Goal: Navigation & Orientation: Find specific page/section

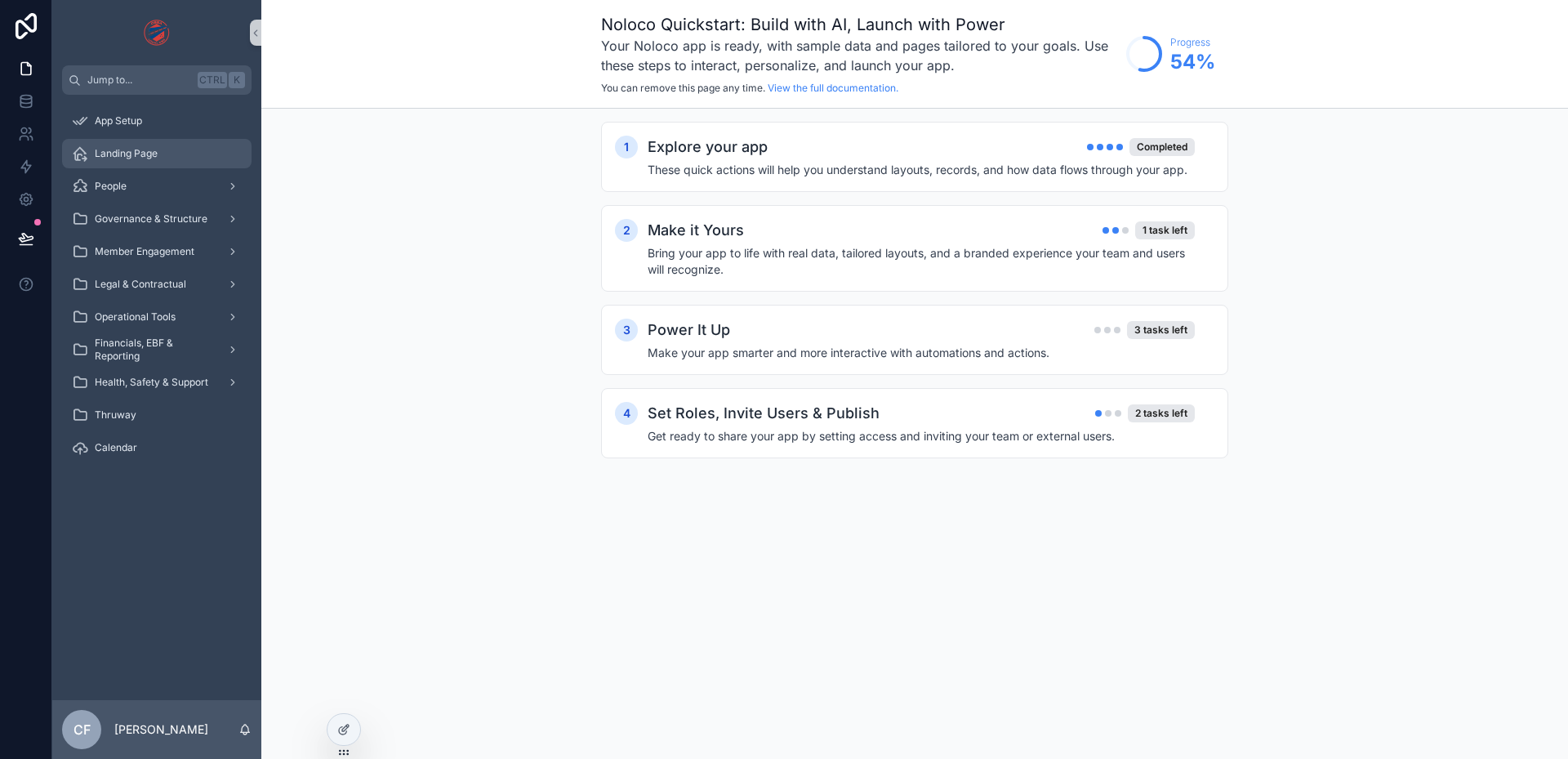
click at [118, 145] on div "Landing Page" at bounding box center [157, 153] width 170 height 26
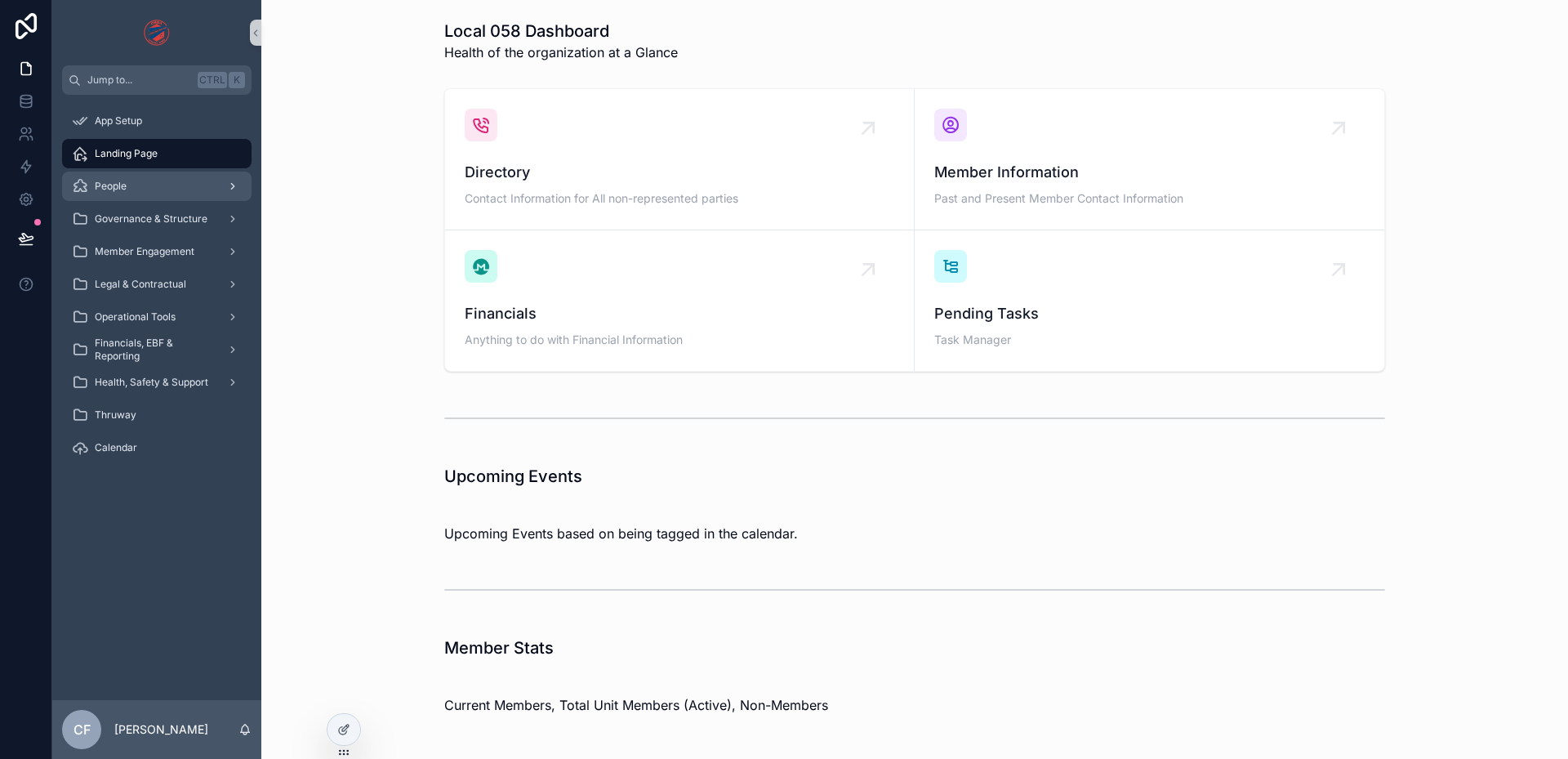
click at [152, 191] on div "People" at bounding box center [157, 186] width 170 height 26
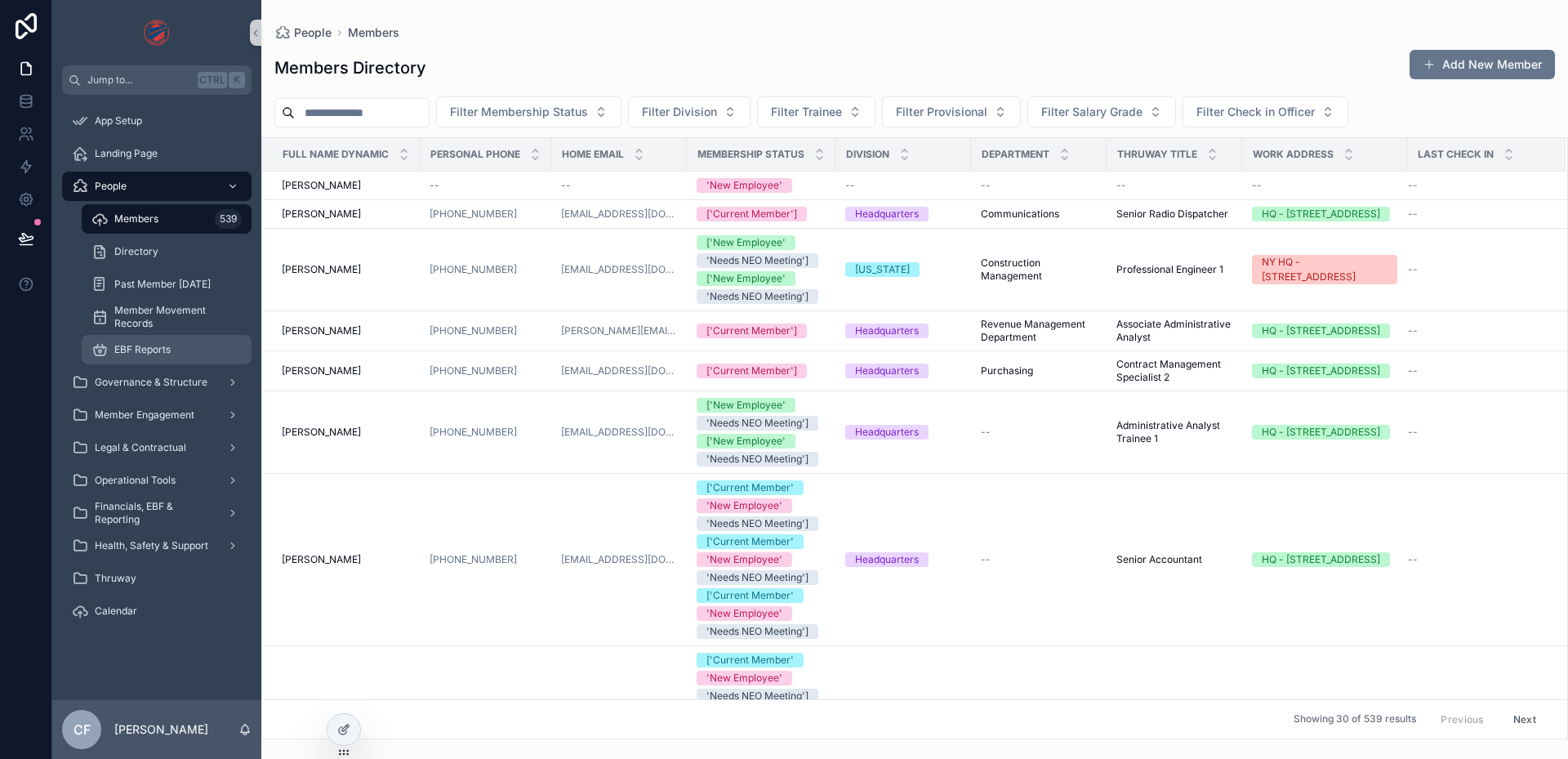
click at [147, 339] on div "EBF Reports" at bounding box center [166, 349] width 150 height 26
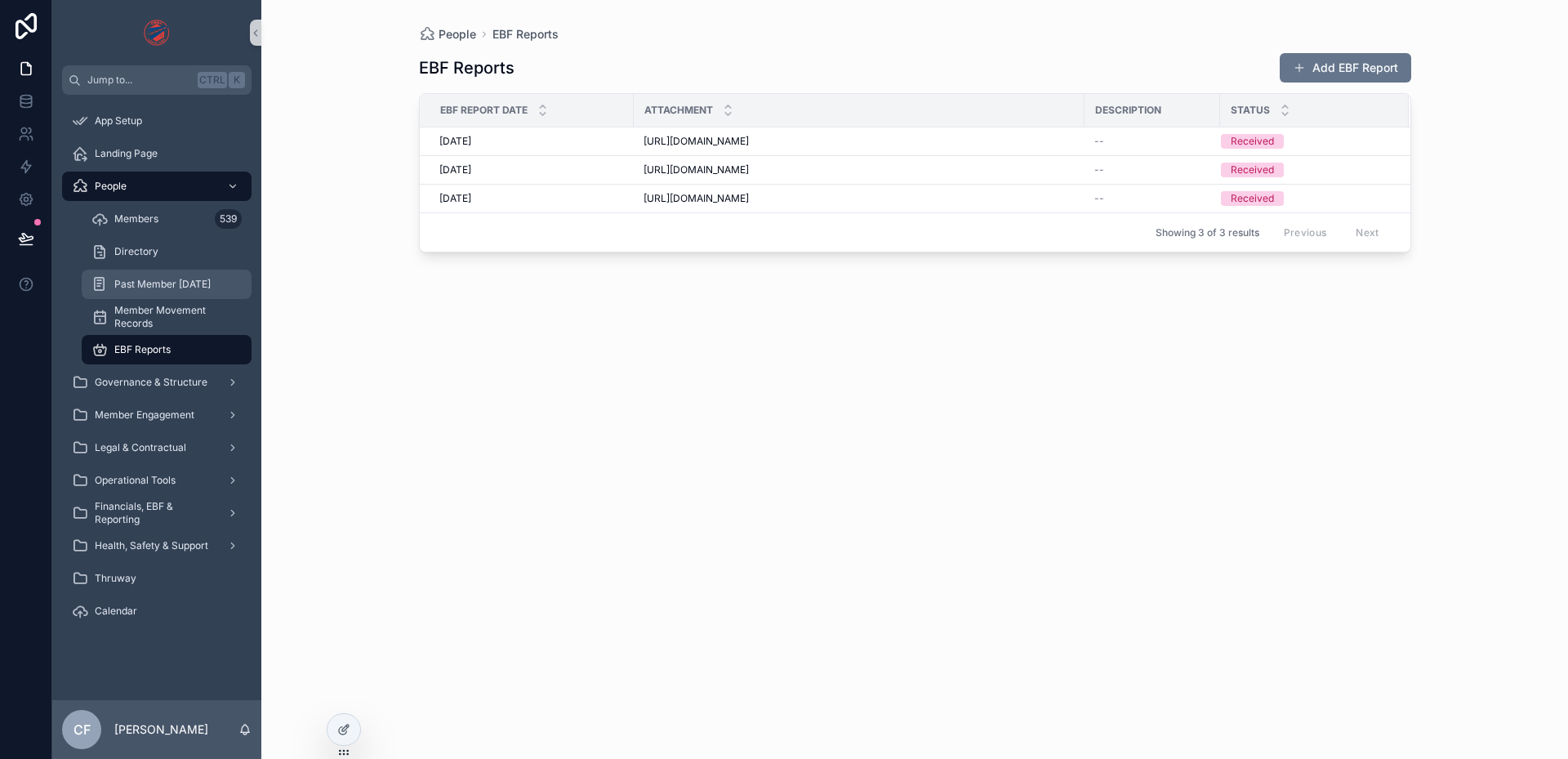
click at [162, 276] on div "Past Member [DATE]" at bounding box center [166, 284] width 150 height 26
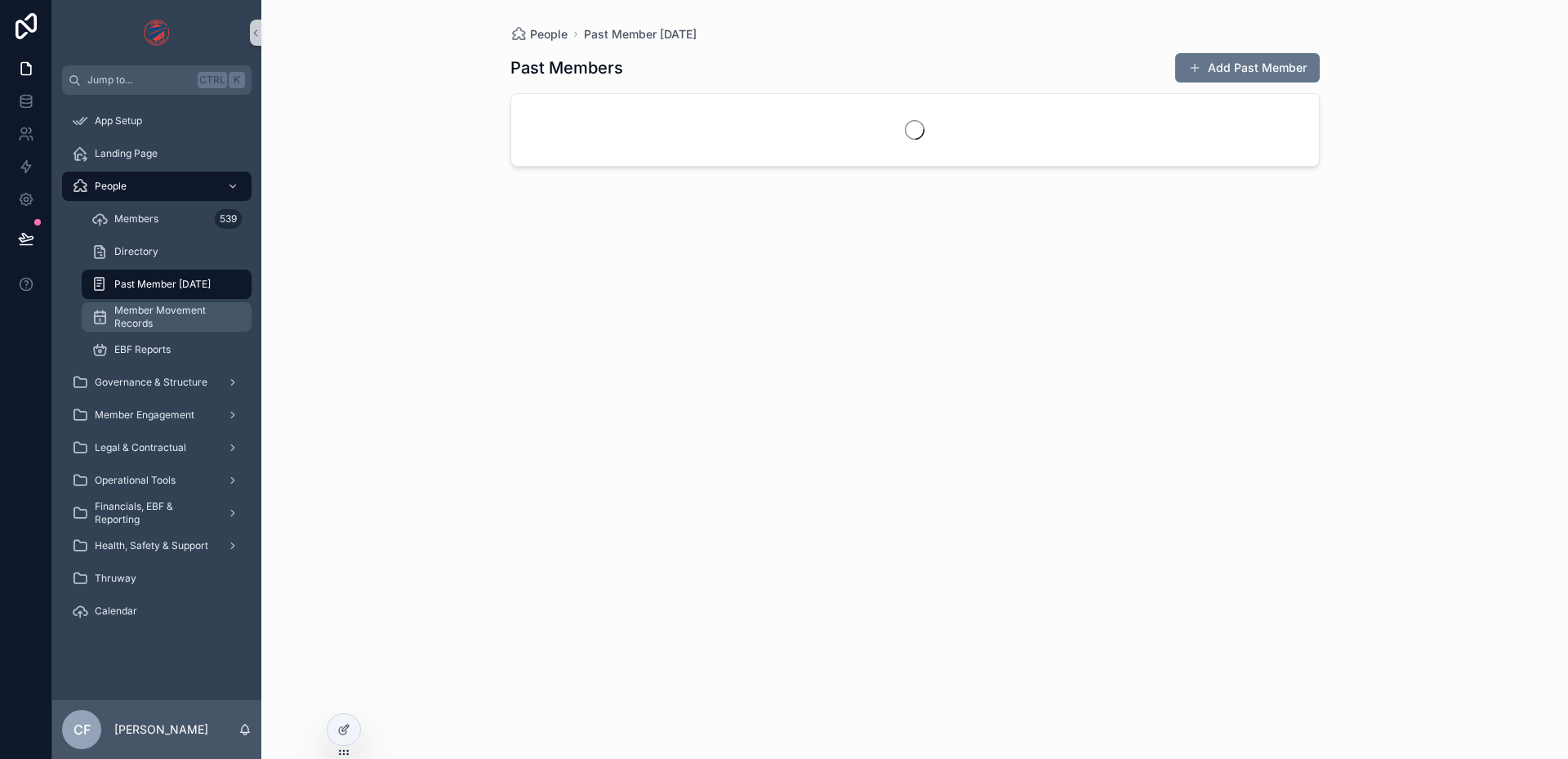
click at [156, 303] on link "Member Movement Records" at bounding box center [166, 317] width 170 height 29
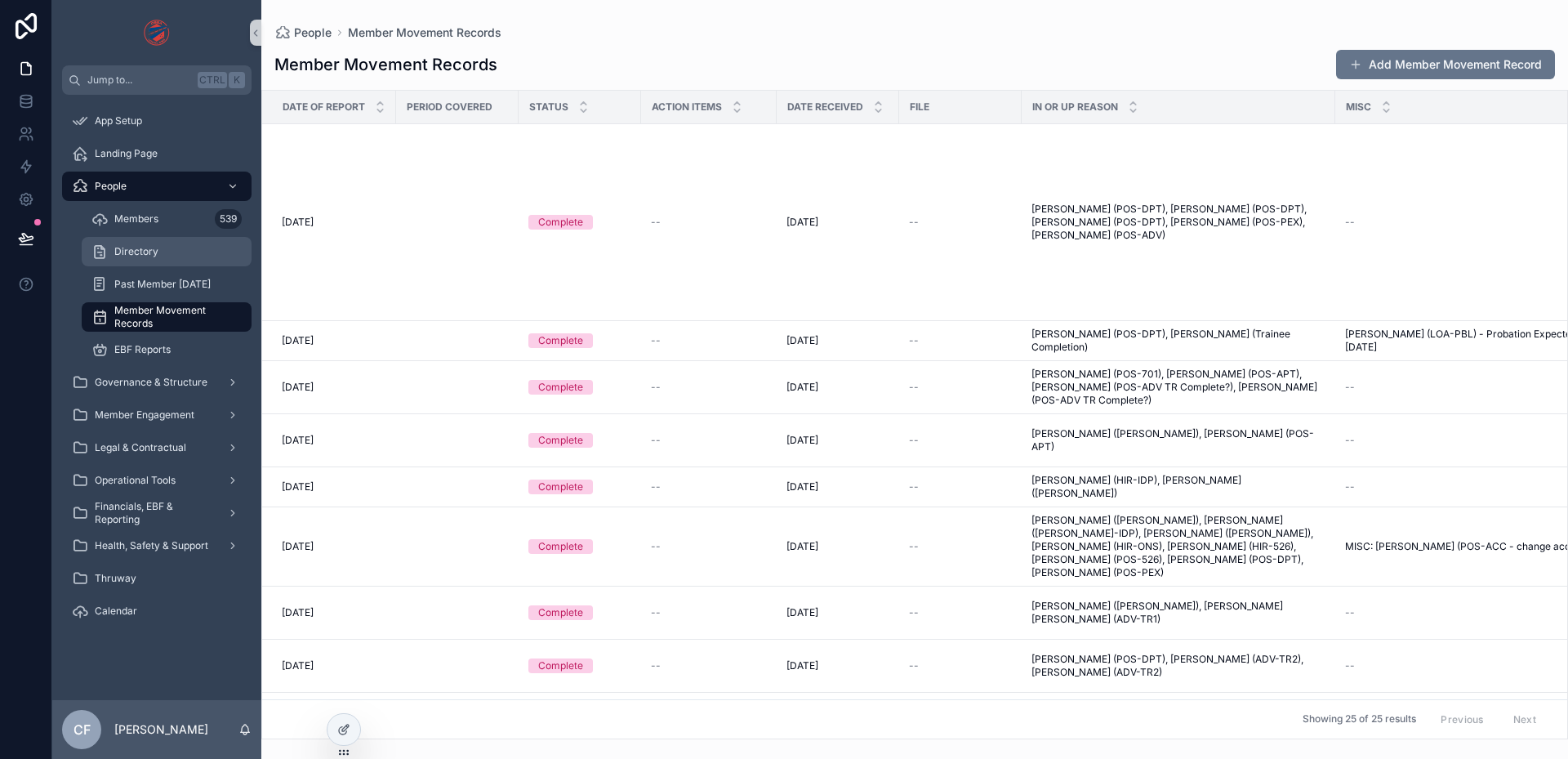
click at [198, 258] on div "Directory" at bounding box center [166, 251] width 150 height 26
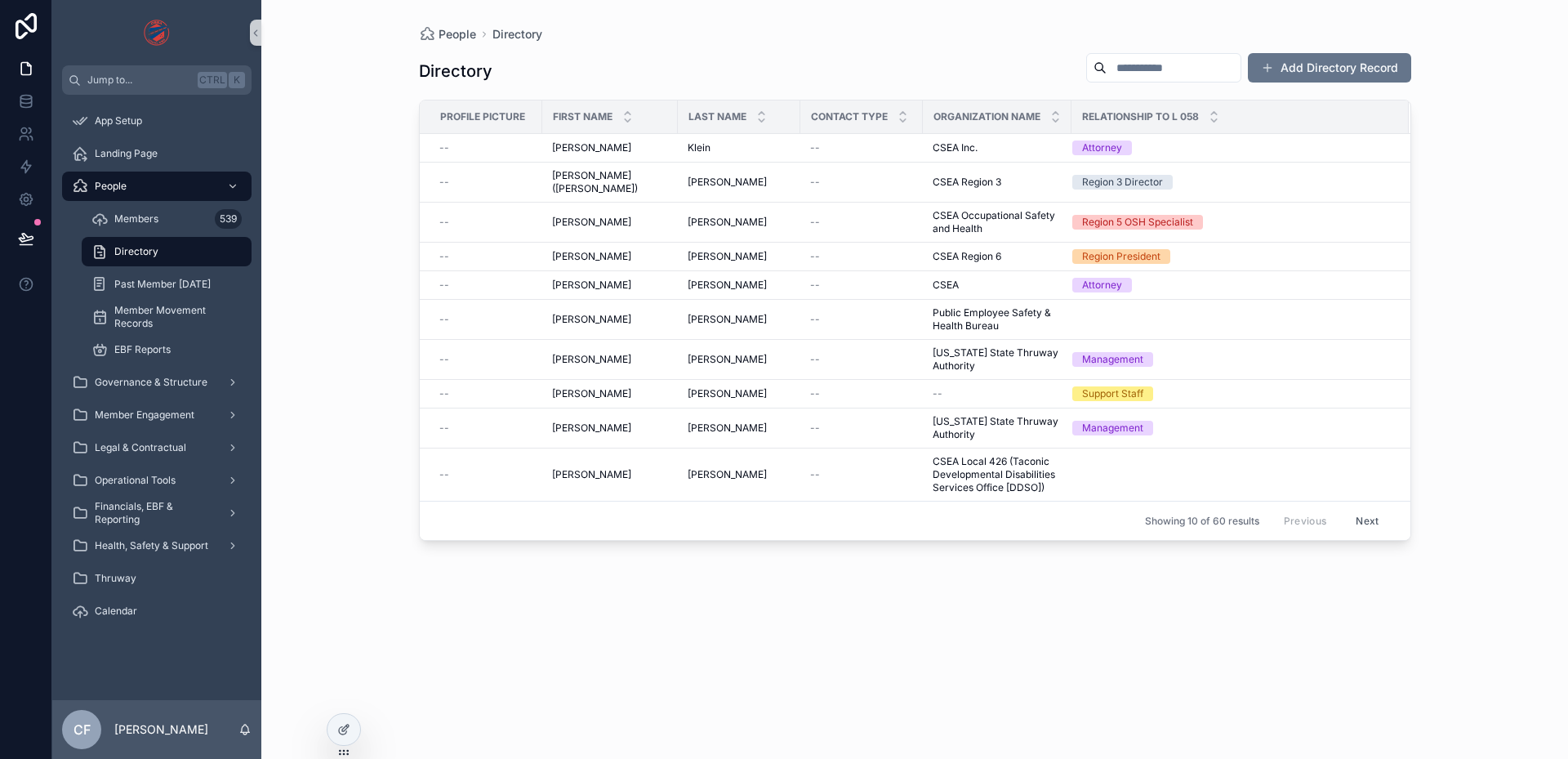
click at [1366, 508] on button "Next" at bounding box center [1367, 520] width 46 height 25
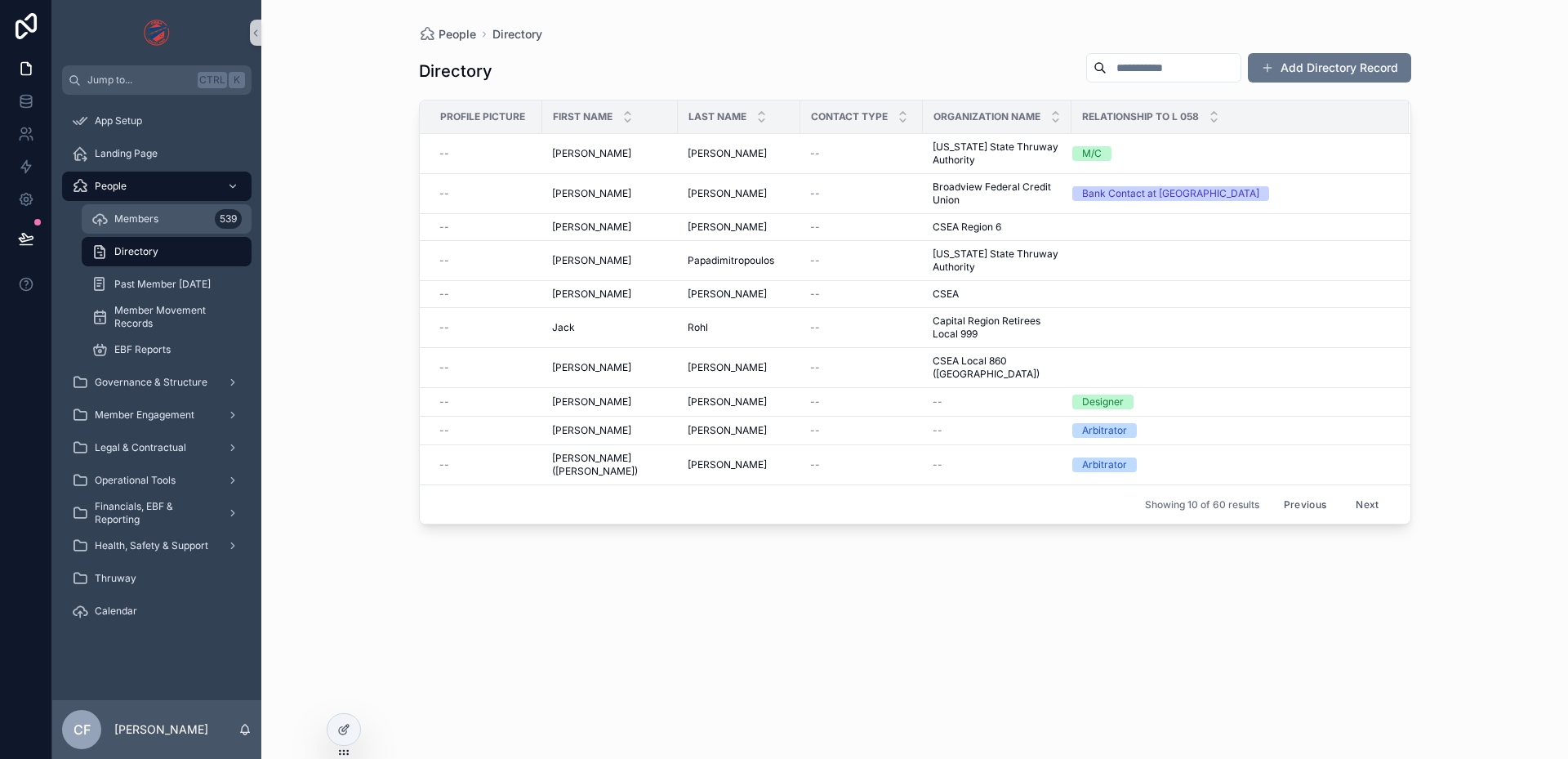
click at [172, 212] on div "Members 539" at bounding box center [166, 219] width 150 height 26
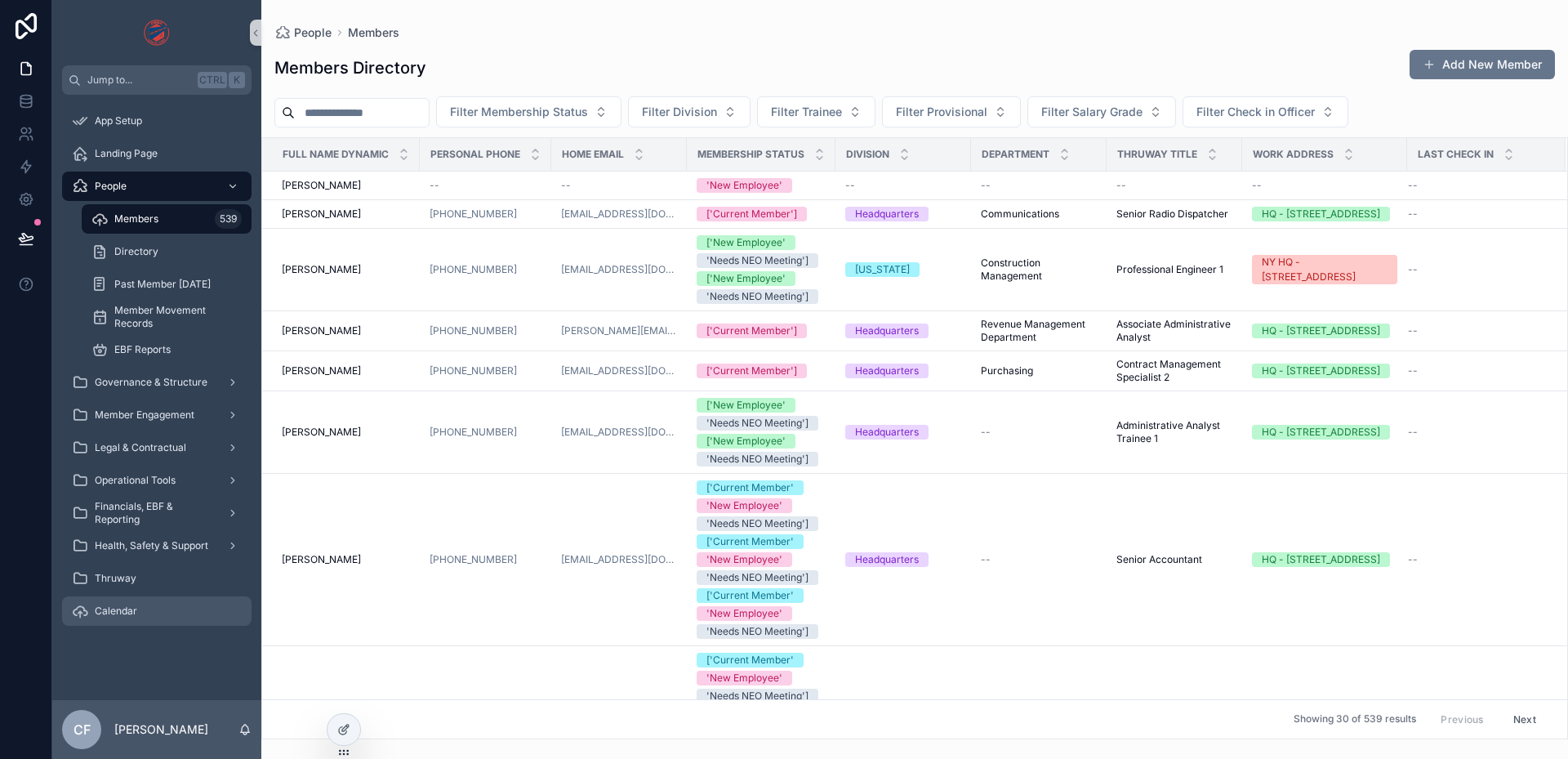
drag, startPoint x: 198, startPoint y: 217, endPoint x: 116, endPoint y: 612, distance: 403.4
click at [116, 612] on span "Calendar" at bounding box center [116, 611] width 43 height 13
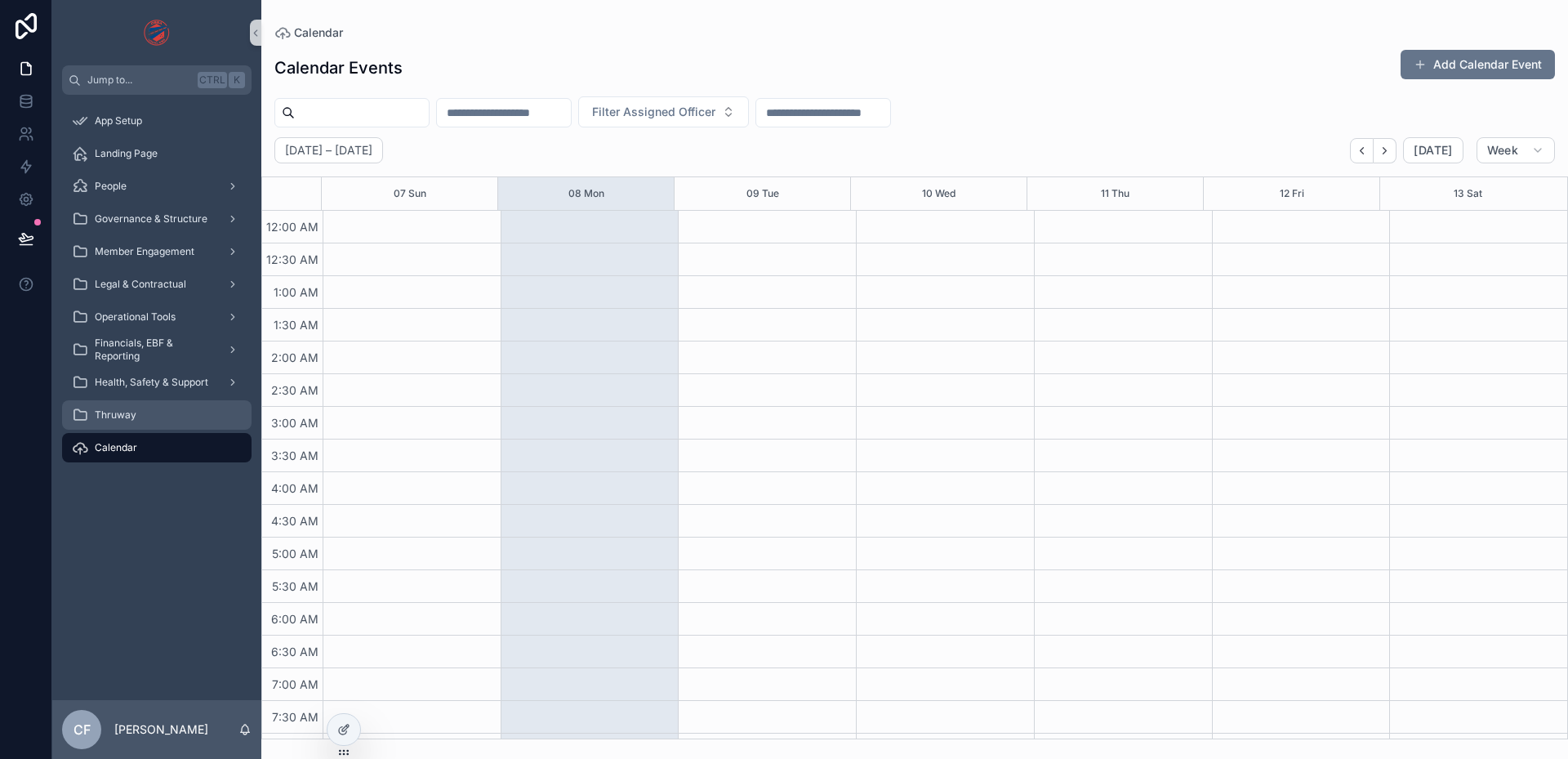
click at [188, 422] on div "Thruway" at bounding box center [157, 415] width 170 height 26
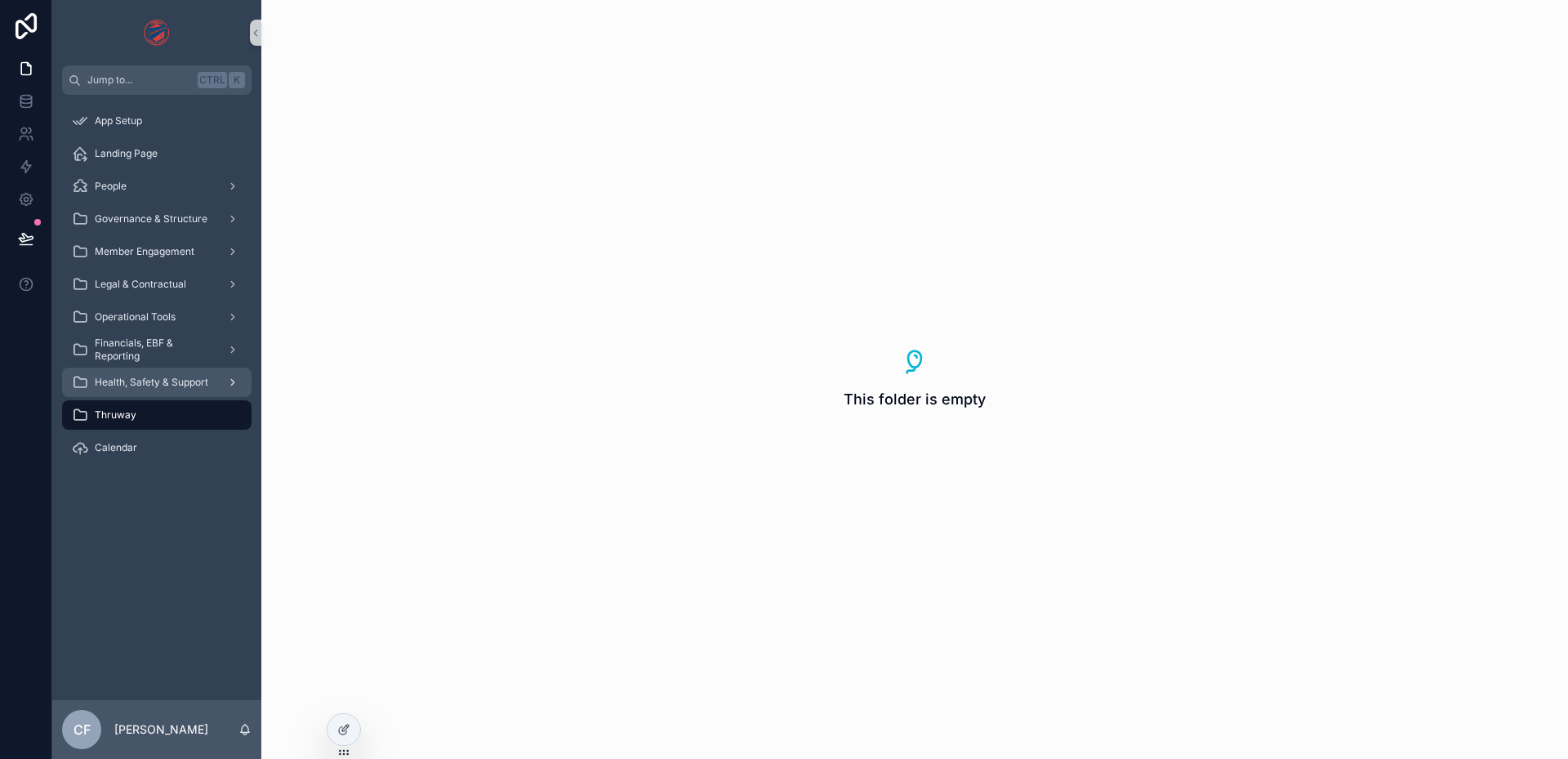
click at [179, 390] on div "Health, Safety & Support" at bounding box center [157, 382] width 170 height 26
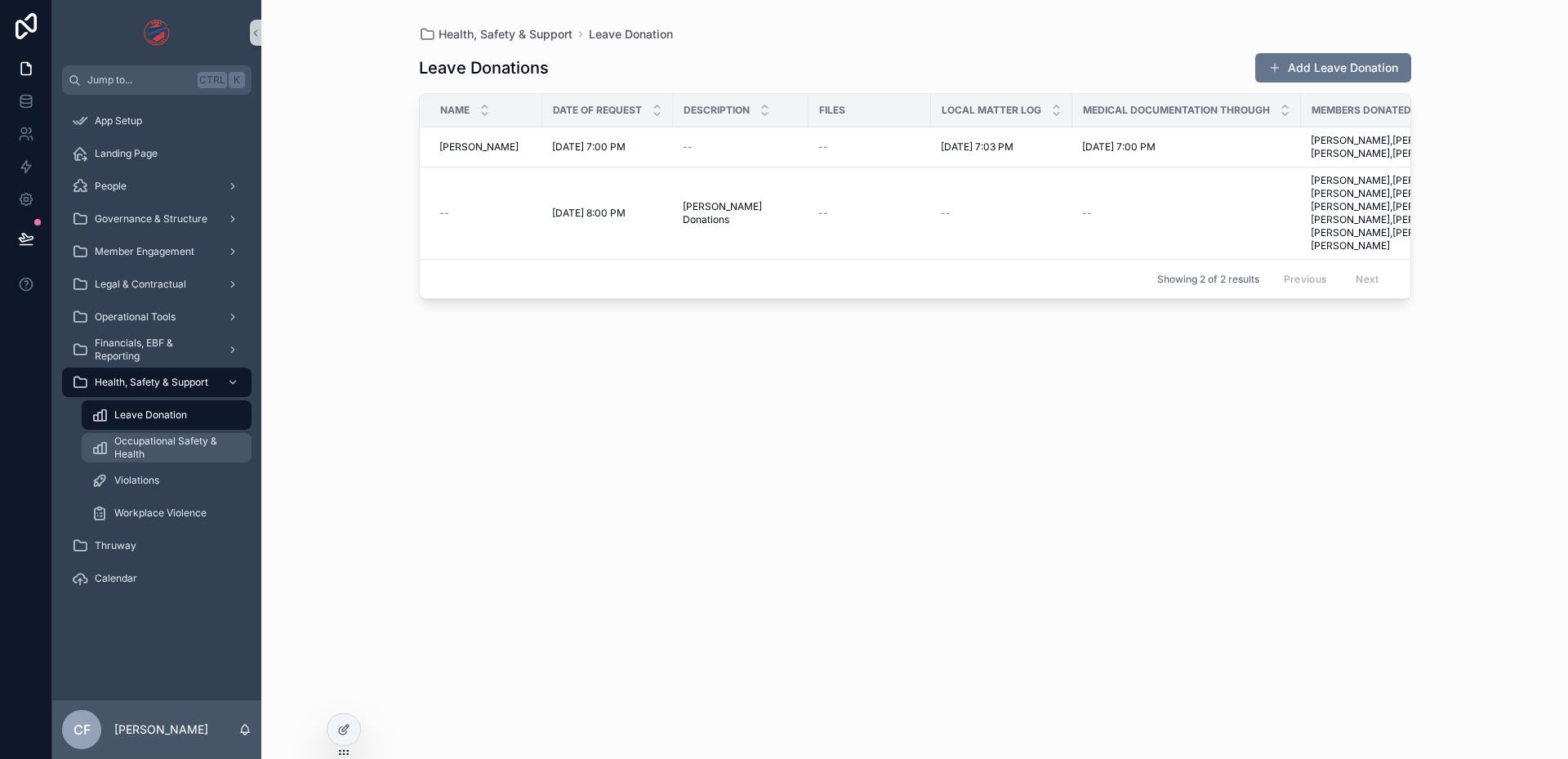
click at [178, 436] on span "Occupational Safety & Health" at bounding box center [174, 447] width 121 height 26
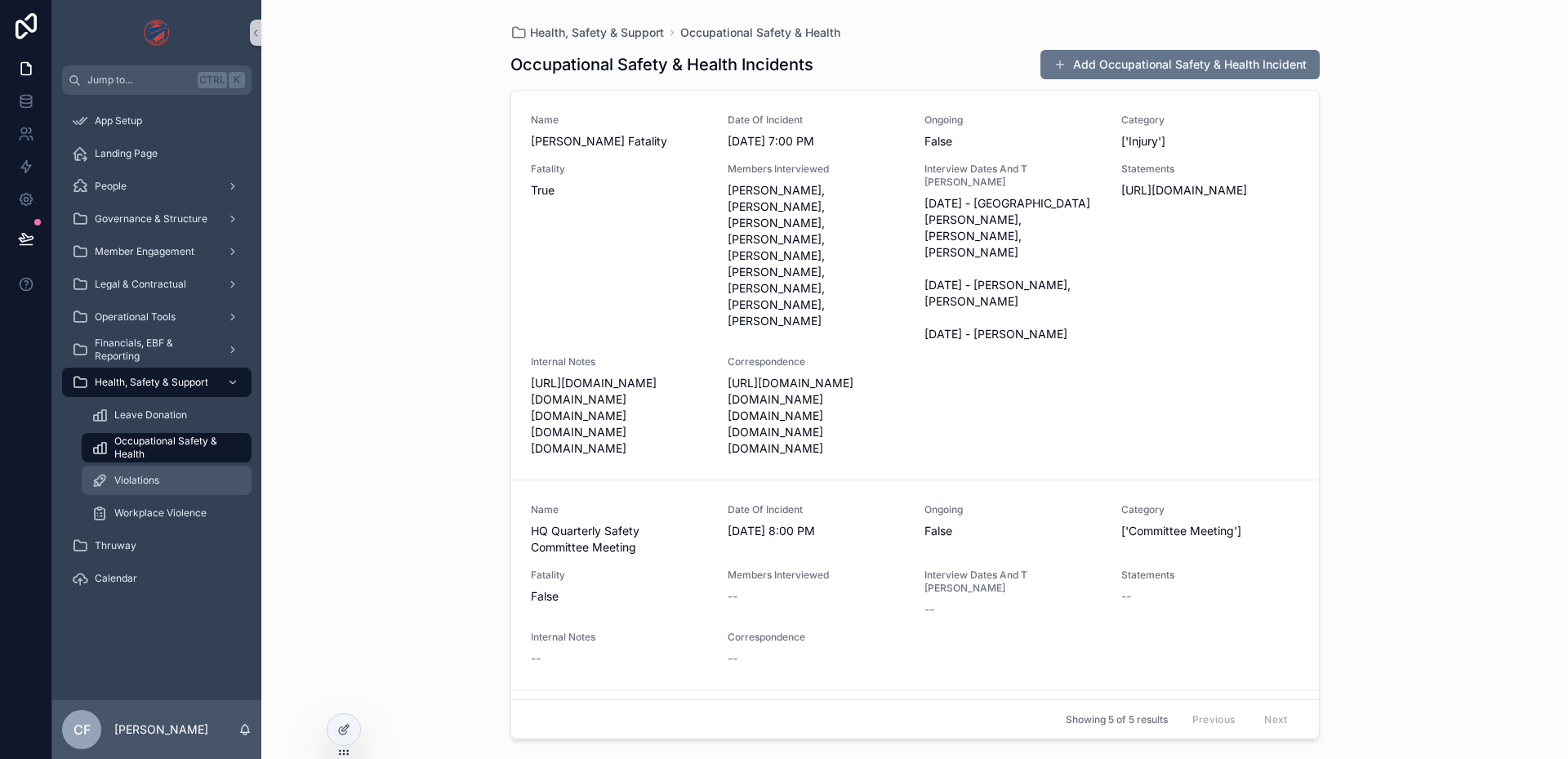
click at [147, 487] on div "Violations" at bounding box center [166, 480] width 150 height 26
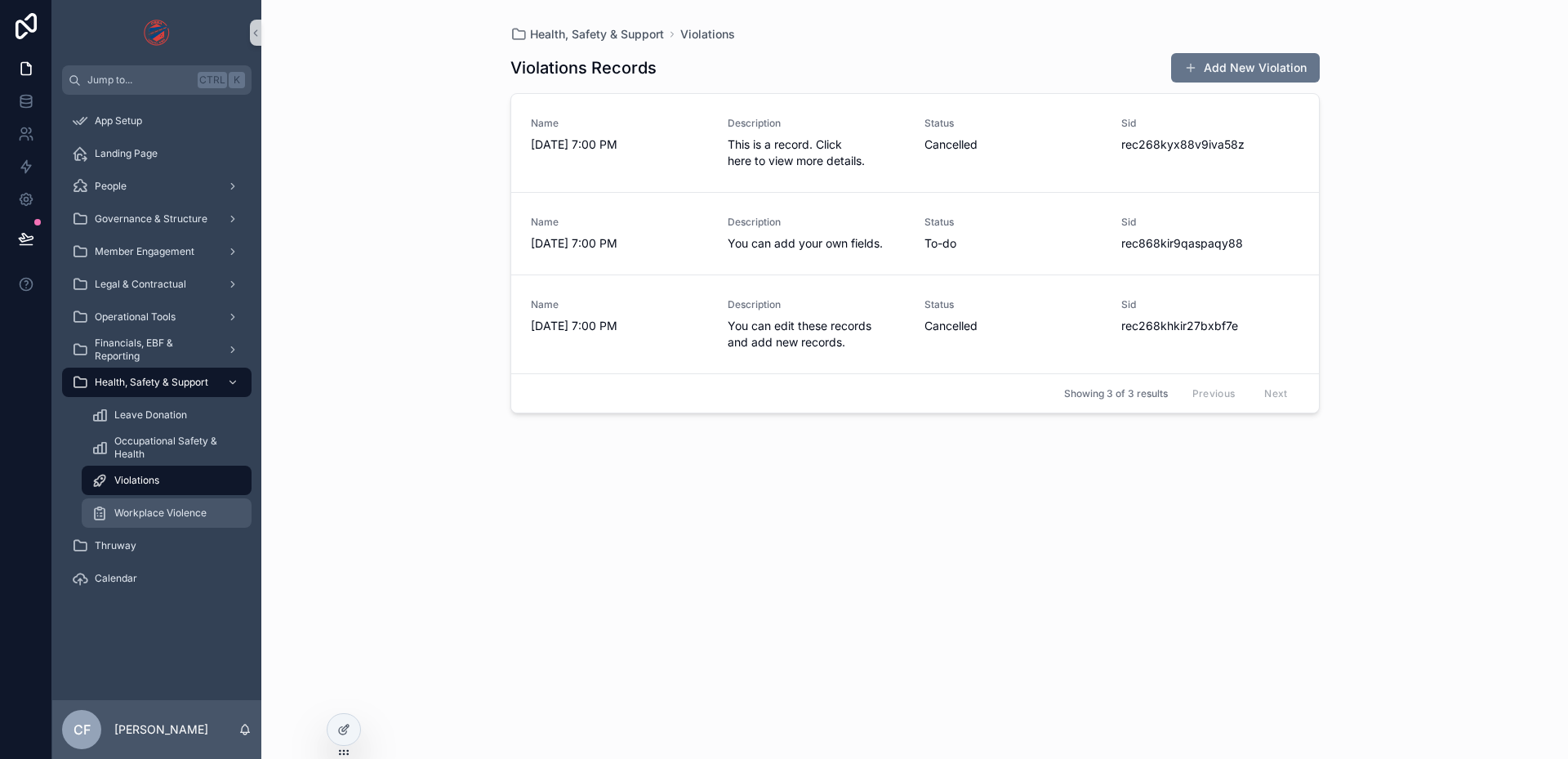
click at [155, 510] on span "Workplace Violence" at bounding box center [160, 513] width 92 height 13
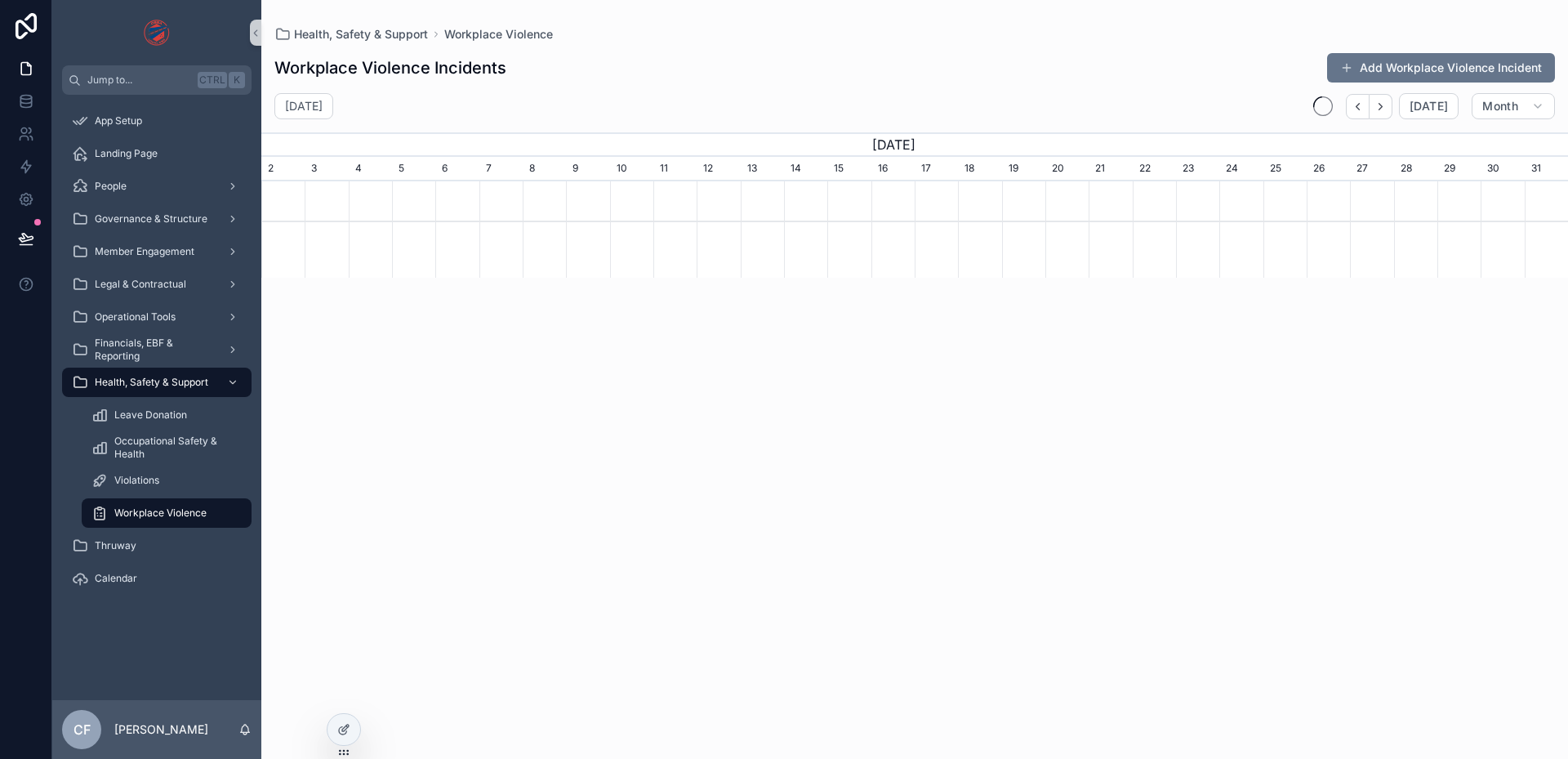
scroll to position [0, 1307]
